Goal: Obtain resource: Obtain resource

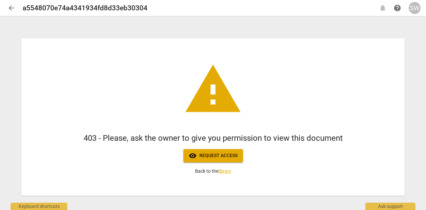
click at [220, 155] on span "visibility Request access" at bounding box center [213, 156] width 49 height 8
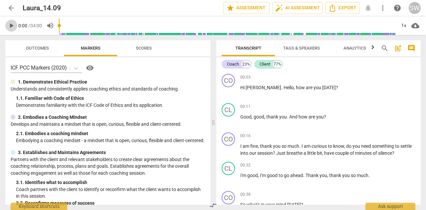
click at [11, 26] on span "play_arrow" at bounding box center [11, 26] width 8 height 8
click at [11, 26] on span "pause" at bounding box center [11, 26] width 8 height 8
type input "10"
